Goal: Transaction & Acquisition: Obtain resource

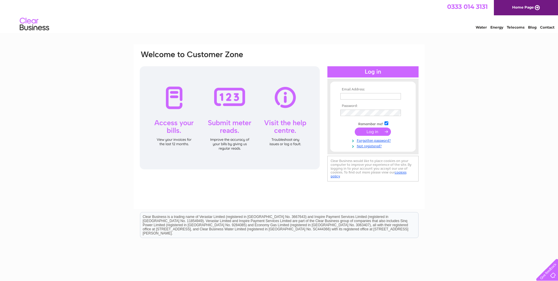
type input "accounts@willispharmacy.com"
click at [370, 133] on input "submit" at bounding box center [373, 131] width 36 height 8
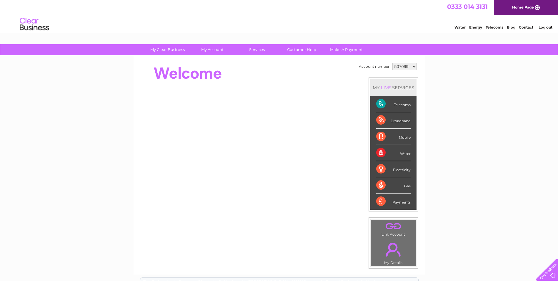
click at [412, 66] on select "507099 914198 1150009" at bounding box center [404, 66] width 24 height 7
select select "914198"
click at [392, 63] on select "507099 914198 1150009" at bounding box center [404, 66] width 24 height 7
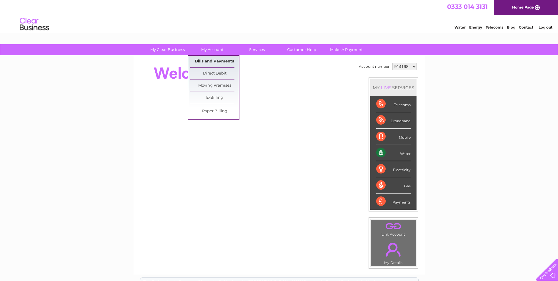
click at [223, 63] on link "Bills and Payments" at bounding box center [214, 62] width 49 height 12
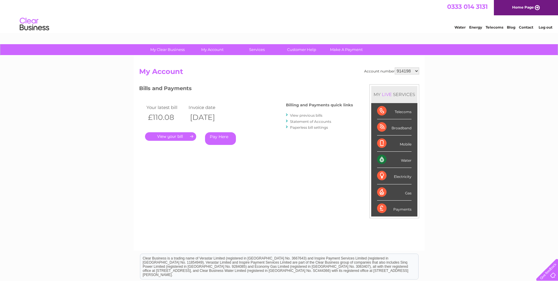
click at [168, 135] on link "." at bounding box center [170, 136] width 51 height 9
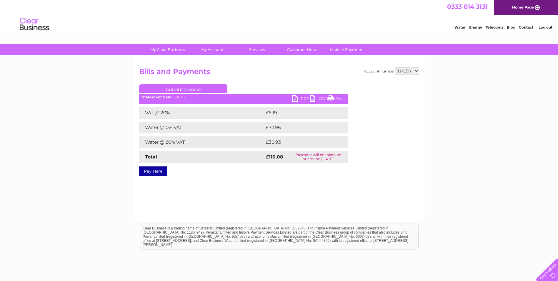
click at [299, 96] on link "PDF" at bounding box center [301, 99] width 18 height 9
click at [241, 187] on div "Account number 507099 914198 1150009 Bills and Payments Current Invoice PDF CSV…" at bounding box center [279, 138] width 291 height 165
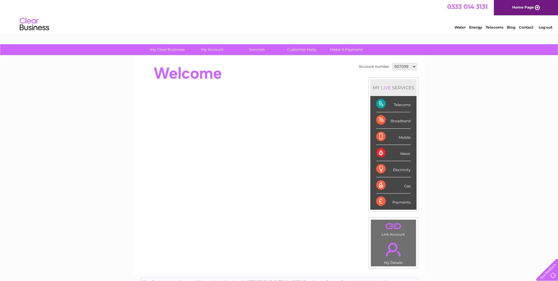
click at [408, 63] on select "507099 914198 1150009" at bounding box center [404, 66] width 24 height 7
click at [449, 78] on div "My Clear Business Login Details My Details My Preferences Link Account My Accou…" at bounding box center [279, 209] width 558 height 331
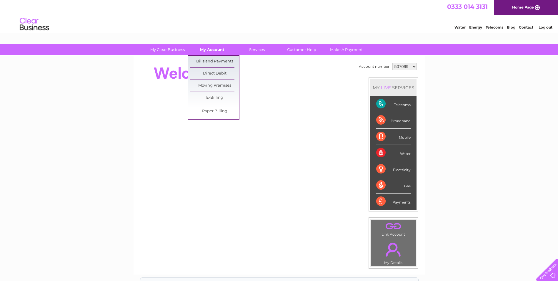
click at [214, 53] on link "My Account" at bounding box center [212, 49] width 49 height 11
click at [214, 58] on link "Bills and Payments" at bounding box center [214, 62] width 49 height 12
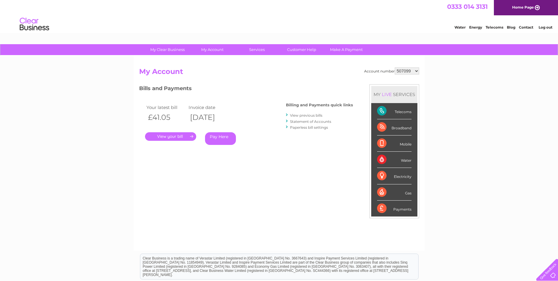
click at [411, 68] on select "507099 914198 1150009" at bounding box center [407, 70] width 24 height 7
select select "1150009"
click at [395, 67] on select "507099 914198 1150009" at bounding box center [407, 70] width 24 height 7
click at [166, 136] on link "." at bounding box center [170, 136] width 51 height 9
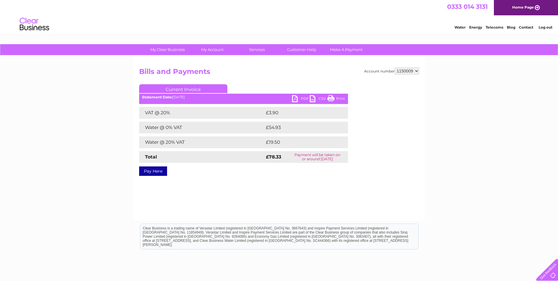
click at [296, 98] on link "PDF" at bounding box center [301, 99] width 18 height 9
